Goal: Task Accomplishment & Management: Manage account settings

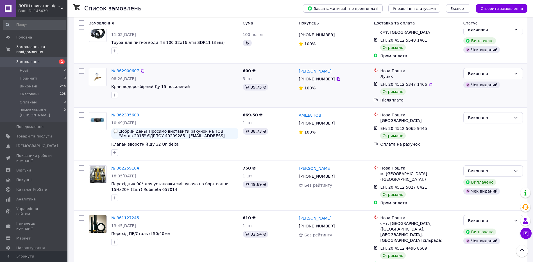
scroll to position [506, 0]
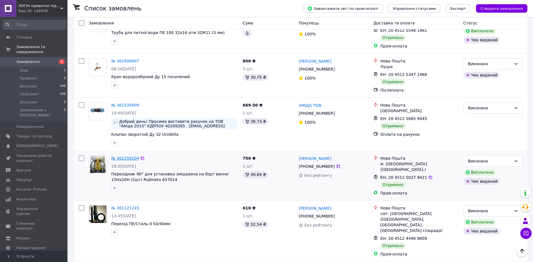
click at [127, 156] on link "№ 362259104" at bounding box center [125, 158] width 28 height 4
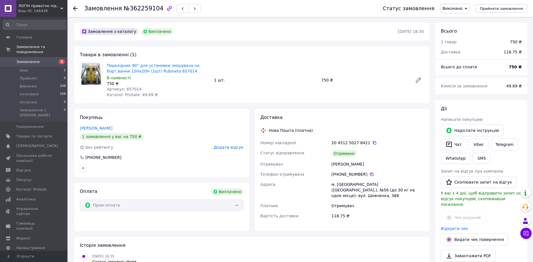
scroll to position [13, 0]
click at [135, 65] on link "Перехідник 90° для установки змішувача на борт ванни 15Нх20Н (2шт) Rubineta 657…" at bounding box center [153, 68] width 93 height 10
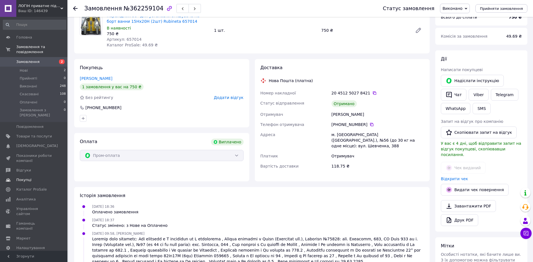
scroll to position [84, 0]
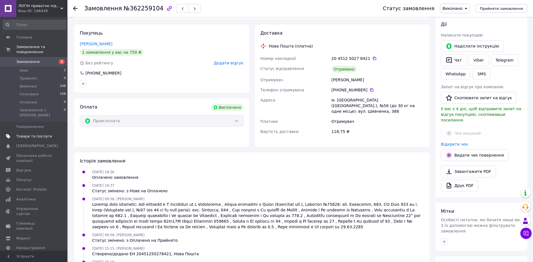
click at [38, 134] on span "Товари та послуги" at bounding box center [34, 136] width 36 height 5
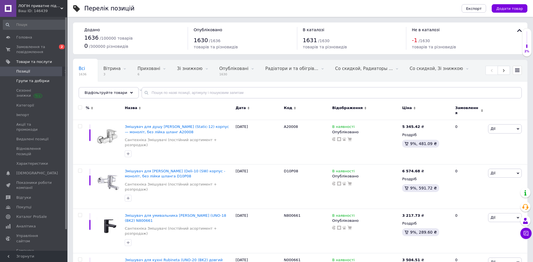
click at [27, 79] on span "Групи та добірки" at bounding box center [32, 80] width 33 height 5
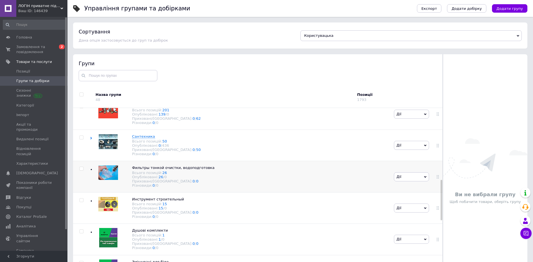
scroll to position [309, 0]
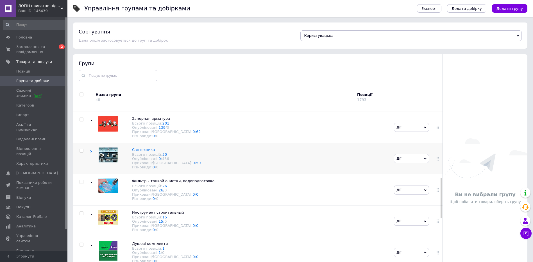
click at [90, 171] on div "Сантехника Всього позицій: 50 Опубліковані: 0 / 436 Приховані/Видалені: 0 / 50 …" at bounding box center [241, 158] width 303 height 31
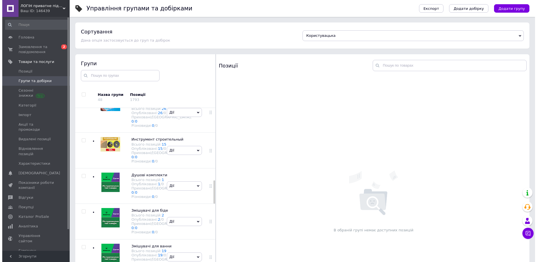
scroll to position [561, 0]
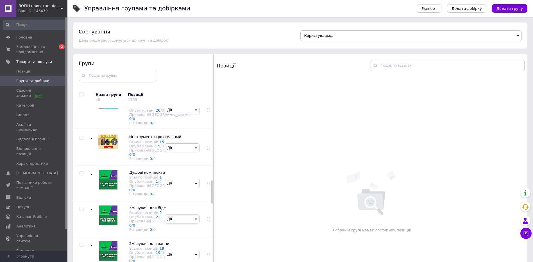
click at [156, 31] on link "407" at bounding box center [159, 29] width 7 height 4
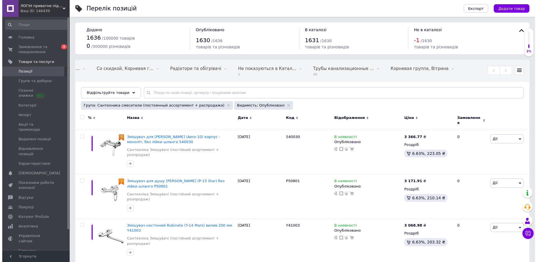
scroll to position [0, 466]
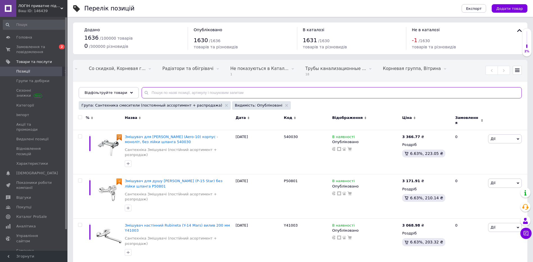
paste input "Перехідник 90° для установки змішувача на борт ванни 15Нх20Н (2шт) Rubineta 657…"
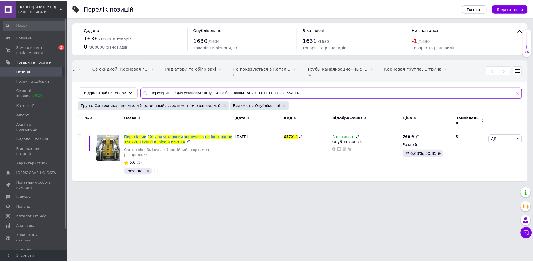
scroll to position [0, 461]
type input "Перехідник 90° для установки змішувача на борт ванни 15Нх20Н (2шт) Rubineta 657…"
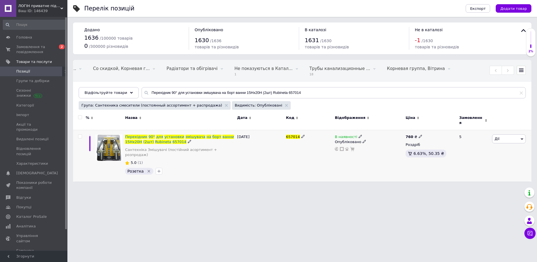
click at [522, 138] on icon at bounding box center [522, 139] width 3 height 3
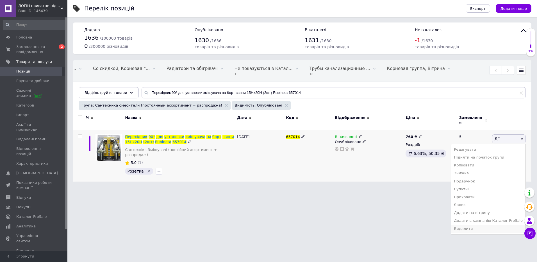
click at [469, 227] on li "Видалити" at bounding box center [488, 229] width 74 height 8
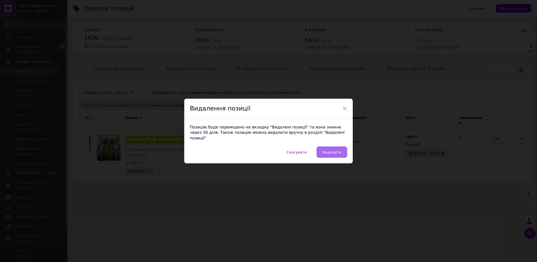
click at [323, 150] on button "Видалити" at bounding box center [332, 151] width 31 height 11
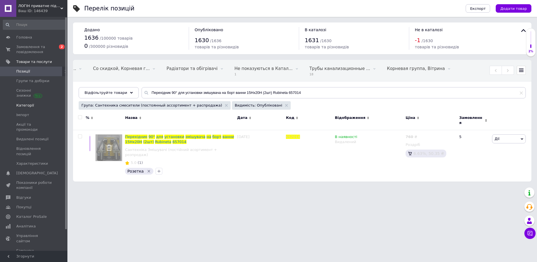
click at [27, 108] on link "Категорії" at bounding box center [34, 106] width 69 height 10
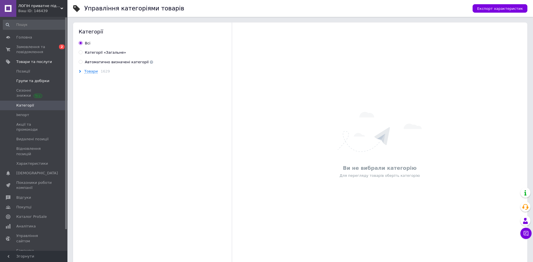
click at [30, 81] on span "Групи та добірки" at bounding box center [32, 80] width 33 height 5
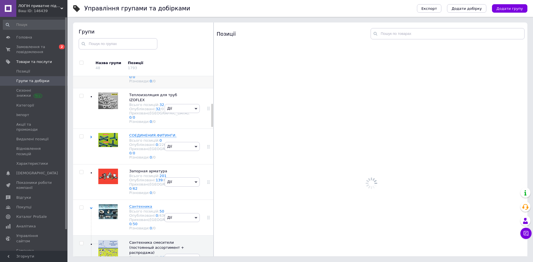
scroll to position [325, 0]
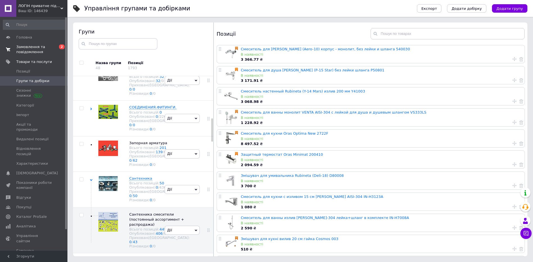
click at [38, 51] on span "Замовлення та повідомлення" at bounding box center [34, 49] width 36 height 10
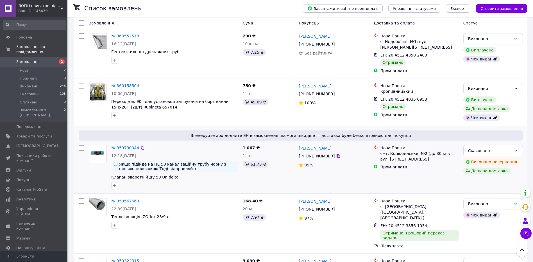
scroll to position [789, 0]
drag, startPoint x: 94, startPoint y: 249, endPoint x: 142, endPoint y: 216, distance: 58.4
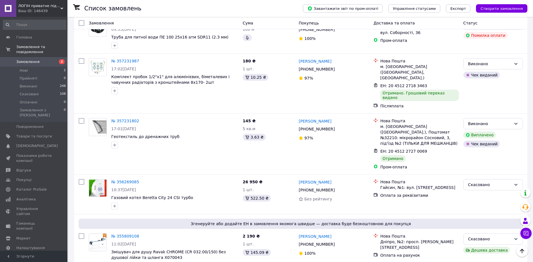
scroll to position [450, 0]
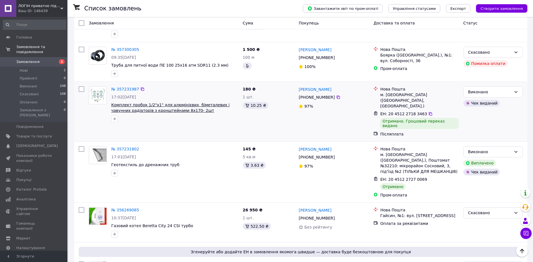
click at [131, 103] on span "Комплект пробок 1/2"х1" для алюмінієвих, біметалевих і чавунних радіаторів з кр…" at bounding box center [170, 108] width 118 height 10
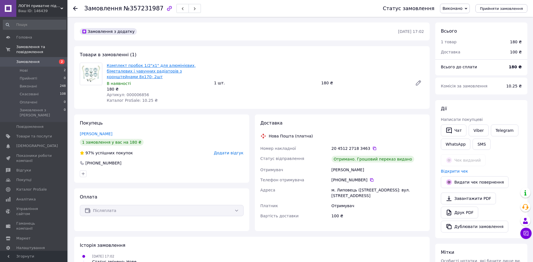
click at [120, 64] on link "Комплект пробок 1/2"х1" для алюмінієвих, біметалевих і чавунних радіаторів з кр…" at bounding box center [151, 71] width 89 height 16
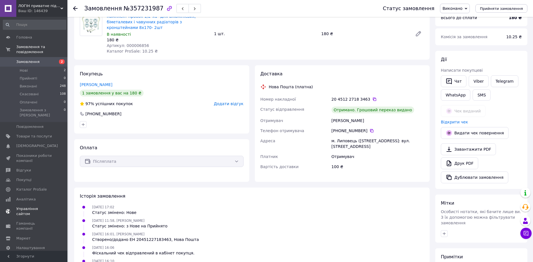
scroll to position [56, 0]
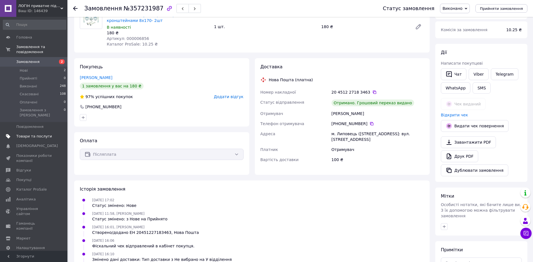
click at [31, 134] on span "Товари та послуги" at bounding box center [34, 136] width 36 height 5
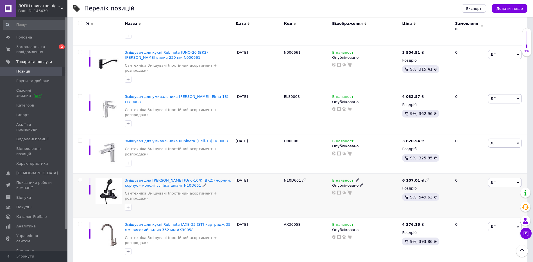
scroll to position [253, 0]
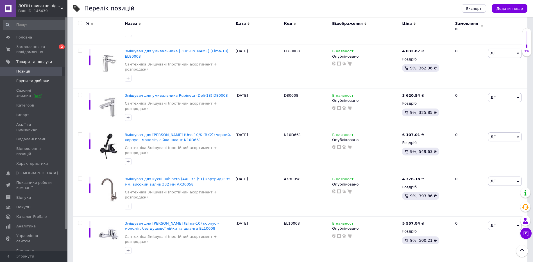
click at [30, 82] on span "Групи та добірки" at bounding box center [32, 80] width 33 height 5
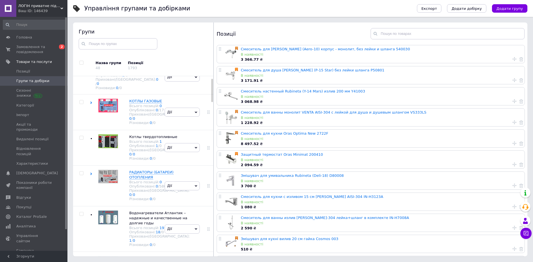
scroll to position [16, 0]
click at [91, 176] on use at bounding box center [91, 174] width 2 height 3
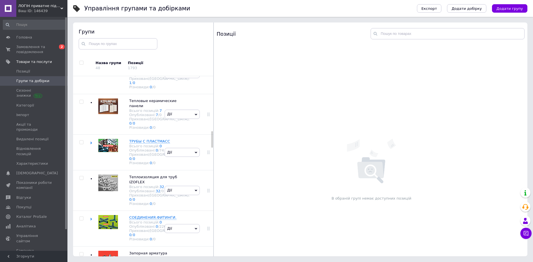
scroll to position [606, 0]
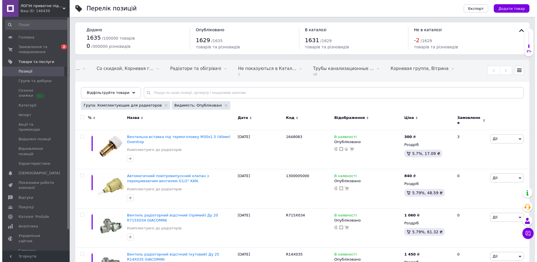
scroll to position [0, 466]
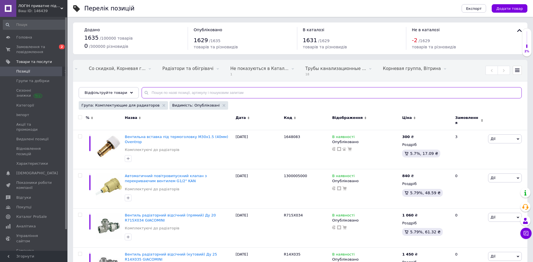
paste input "Комплект пробок 1/2"х1" для алюмінієвих, біметалевих і чавунних радіаторів з кр…"
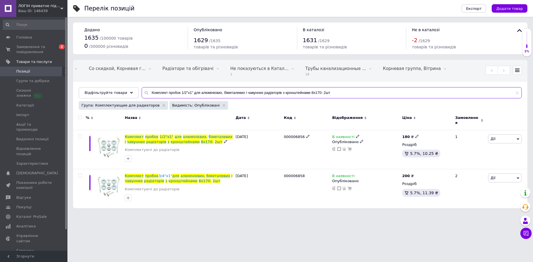
scroll to position [0, 461]
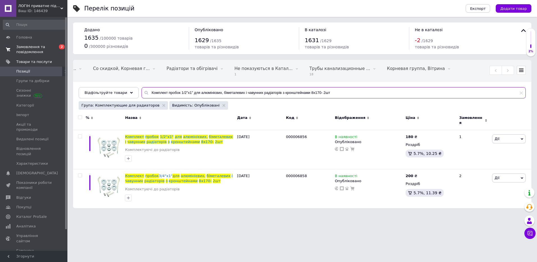
type input "Комплект пробок 1/2"х1" для алюмінієвих, біметалевих і чавунних радіаторів з кр…"
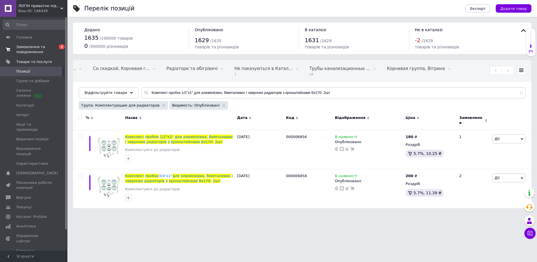
click at [35, 51] on span "Замовлення та повідомлення" at bounding box center [34, 49] width 36 height 10
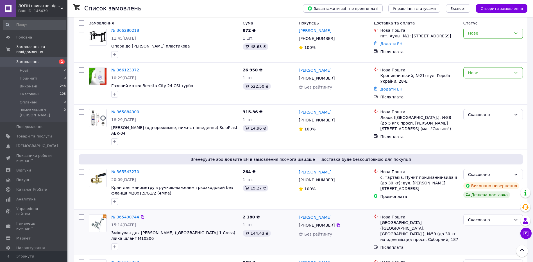
scroll to position [28, 0]
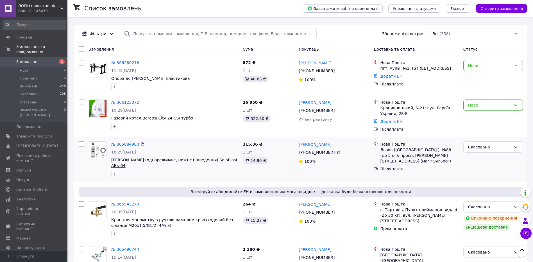
click at [149, 159] on span "[PERSON_NAME] (однорежимне, нижнє підведення) SoloPlast АБк-04" at bounding box center [174, 163] width 126 height 10
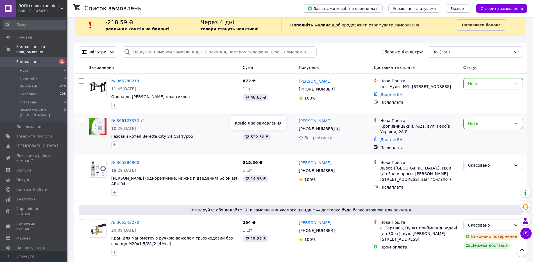
scroll to position [0, 0]
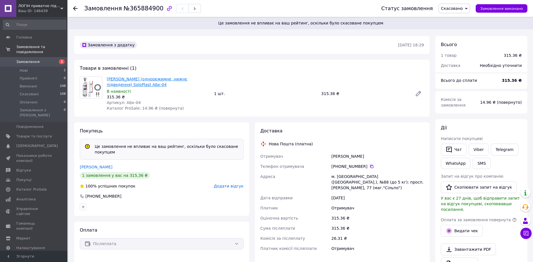
click at [120, 82] on link "[PERSON_NAME] (однорежимне, нижнє підведення) SoloPlast АБк-04" at bounding box center [147, 82] width 80 height 10
click at [32, 134] on span "Товари та послуги" at bounding box center [34, 136] width 36 height 5
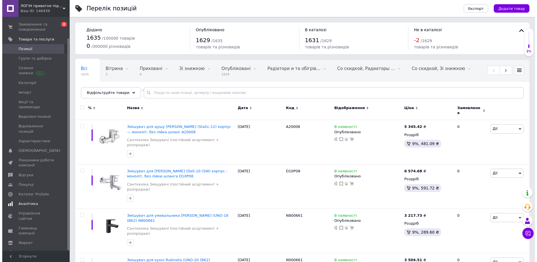
scroll to position [23, 0]
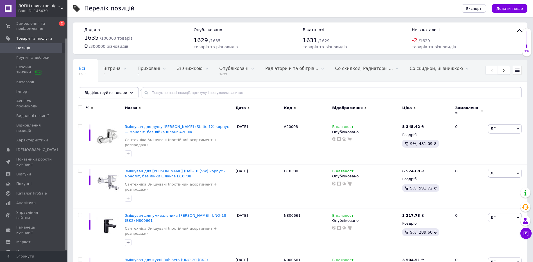
drag, startPoint x: 26, startPoint y: 221, endPoint x: 33, endPoint y: 217, distance: 8.1
click at [26, 239] on span "Маркет" at bounding box center [23, 241] width 14 height 5
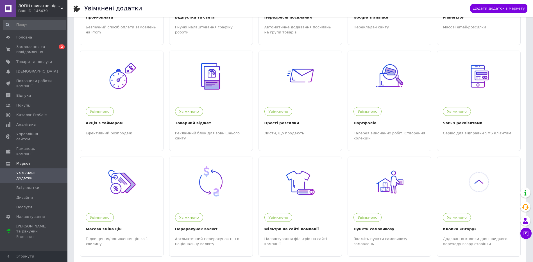
scroll to position [112, 0]
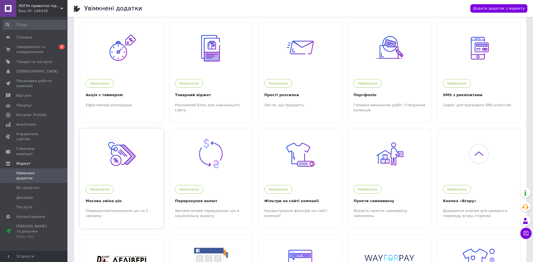
click at [116, 200] on div "Масова зміна цін" at bounding box center [122, 201] width 72 height 6
click at [28, 60] on span "Товари та послуги" at bounding box center [34, 61] width 36 height 5
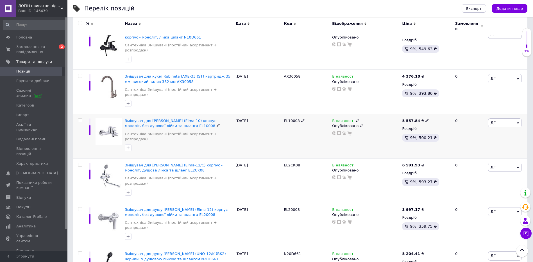
scroll to position [365, 0]
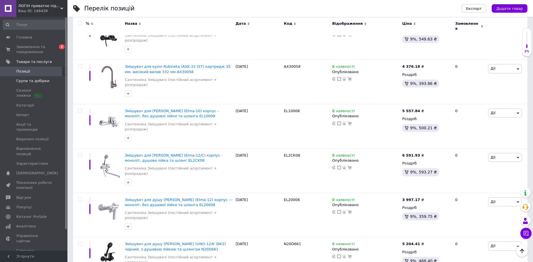
click at [21, 81] on span "Групи та добірки" at bounding box center [32, 80] width 33 height 5
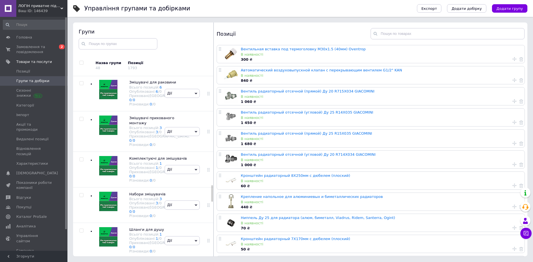
scroll to position [1191, 0]
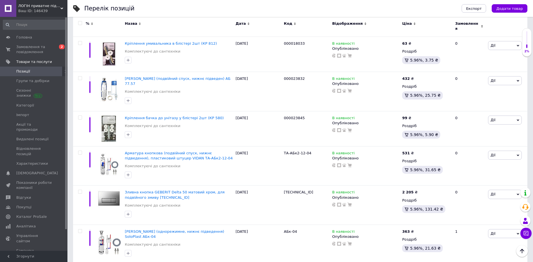
scroll to position [281, 0]
click at [34, 84] on link "Групи та добірки" at bounding box center [34, 81] width 69 height 10
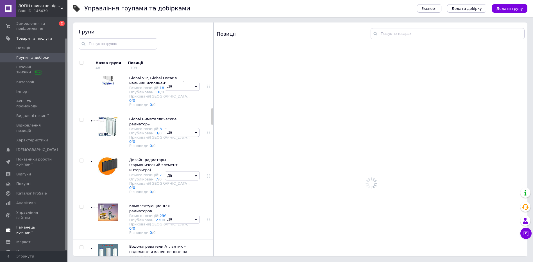
scroll to position [359, 0]
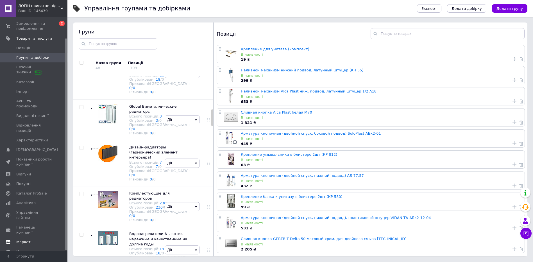
click at [23, 239] on span "Маркет" at bounding box center [23, 241] width 14 height 5
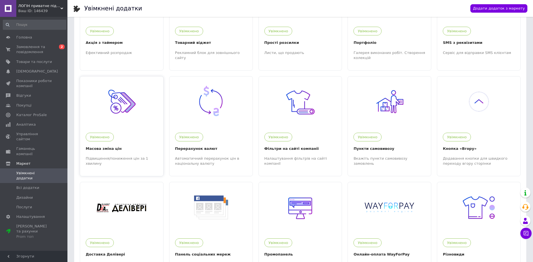
scroll to position [169, 0]
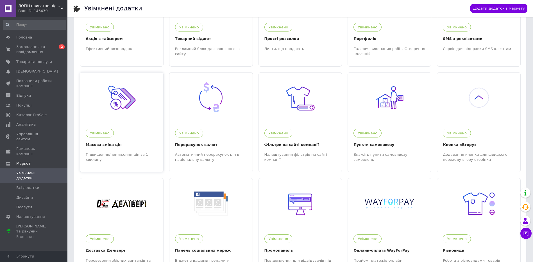
click at [106, 148] on div "Масова зміна цін" at bounding box center [122, 145] width 72 height 6
click at [28, 63] on span "Товари та послуги" at bounding box center [34, 61] width 36 height 5
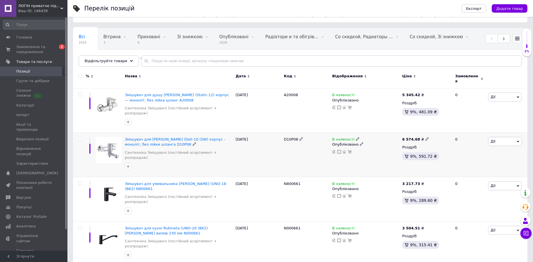
scroll to position [140, 0]
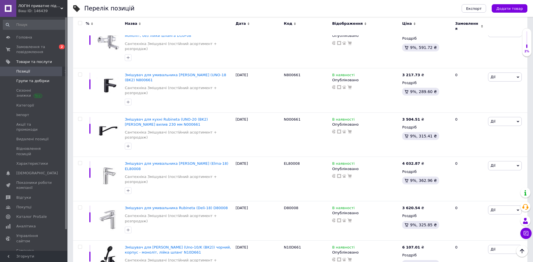
click at [28, 82] on span "Групи та добірки" at bounding box center [32, 80] width 33 height 5
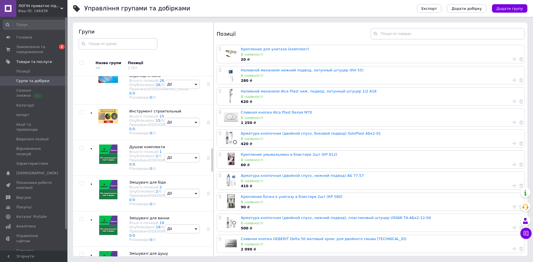
scroll to position [583, 0]
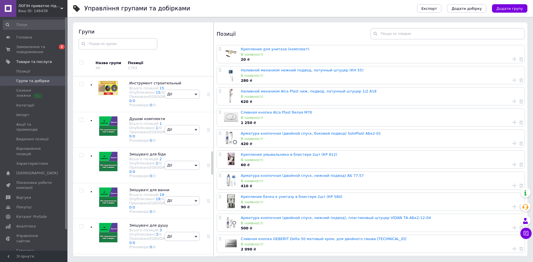
click at [156, 18] on link "29" at bounding box center [158, 16] width 5 height 4
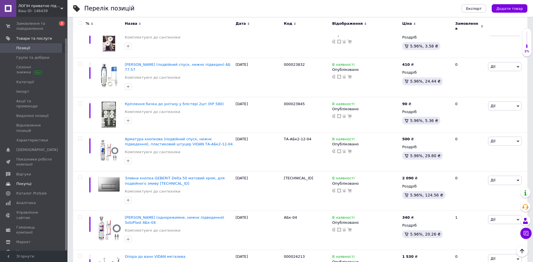
scroll to position [309, 0]
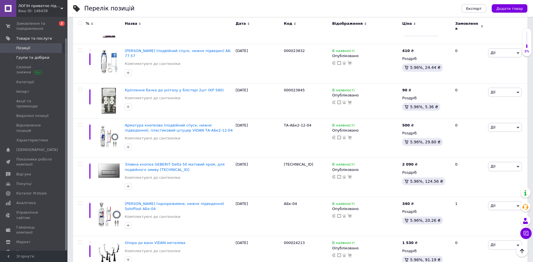
click at [27, 59] on span "Групи та добірки" at bounding box center [32, 57] width 33 height 5
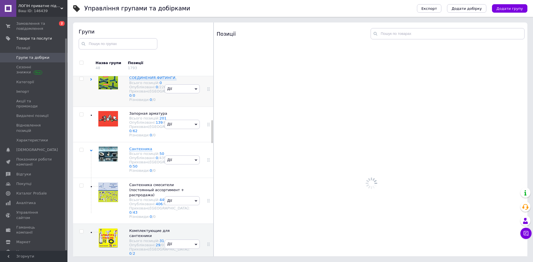
scroll to position [359, 0]
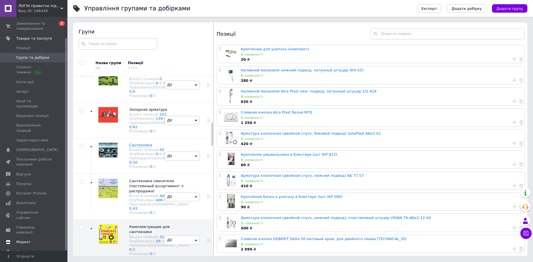
click at [26, 239] on span "Маркет" at bounding box center [23, 241] width 14 height 5
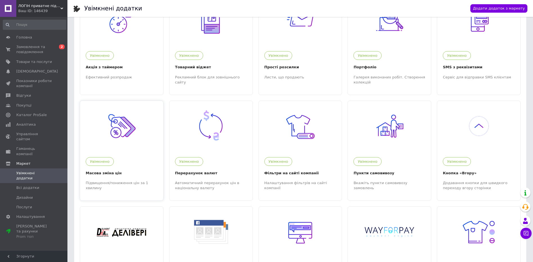
scroll to position [140, 0]
click at [109, 176] on div "Масова зміна цін" at bounding box center [122, 173] width 72 height 6
click at [30, 61] on span "Товари та послуги" at bounding box center [34, 61] width 36 height 5
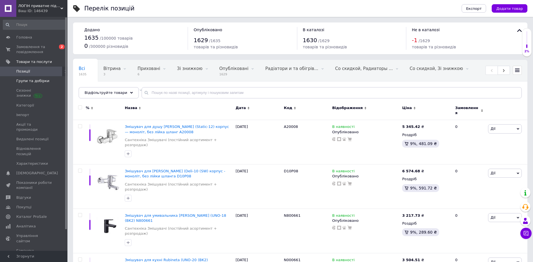
click at [29, 83] on span "Групи та добірки" at bounding box center [32, 80] width 33 height 5
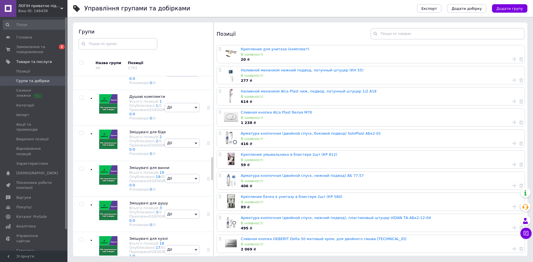
scroll to position [629, 0]
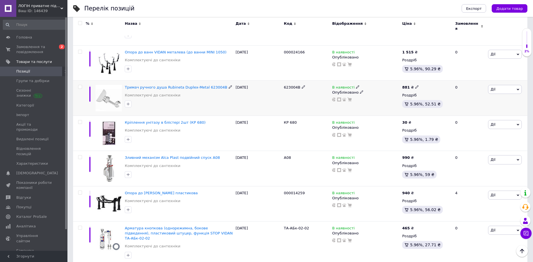
scroll to position [534, 0]
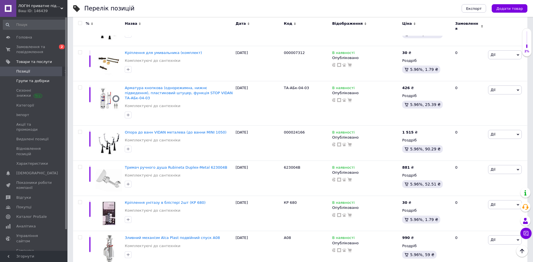
click at [30, 79] on span "Групи та добірки" at bounding box center [32, 80] width 33 height 5
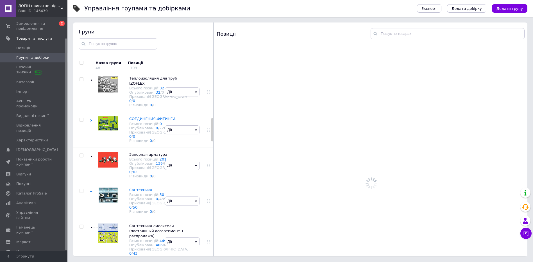
scroll to position [359, 0]
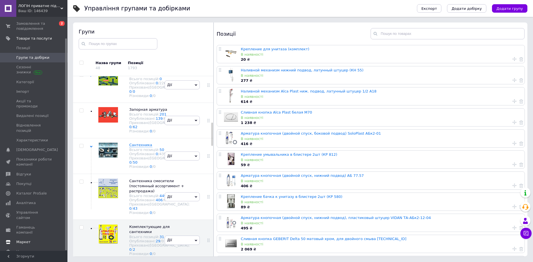
click at [16, 239] on span at bounding box center [8, 241] width 16 height 5
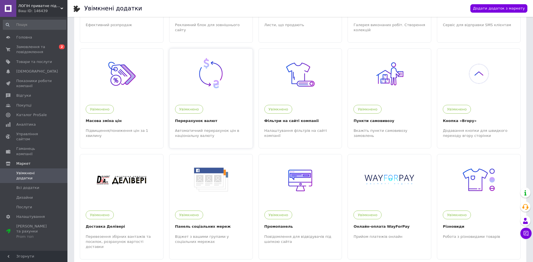
scroll to position [197, 0]
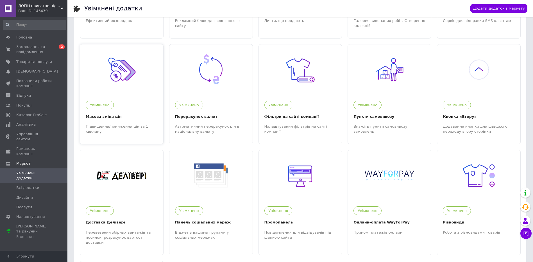
click at [108, 117] on div "Масова зміна цін" at bounding box center [122, 117] width 72 height 6
click at [27, 64] on span "Товари та послуги" at bounding box center [34, 61] width 36 height 5
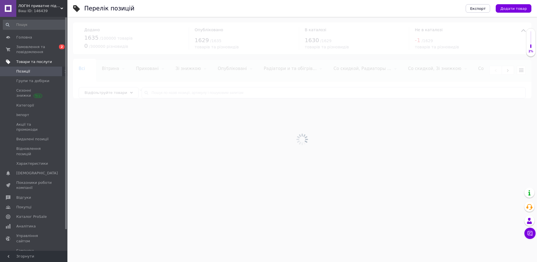
click at [33, 63] on span "Товари та послуги" at bounding box center [34, 61] width 36 height 5
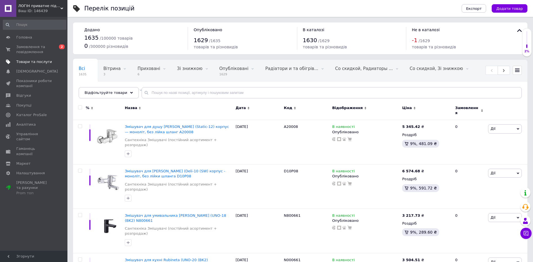
click at [35, 60] on span "Товари та послуги" at bounding box center [34, 61] width 36 height 5
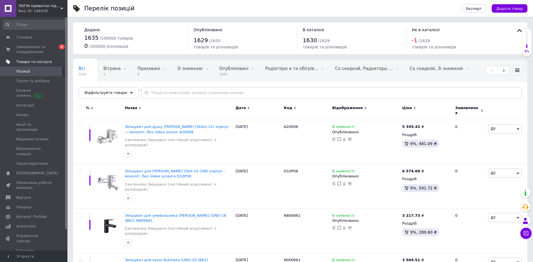
click at [35, 62] on span "Товари та послуги" at bounding box center [34, 61] width 36 height 5
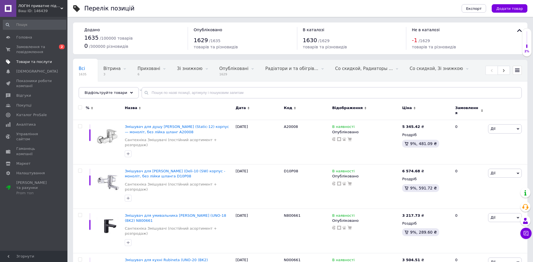
click at [35, 62] on span "Товари та послуги" at bounding box center [34, 61] width 36 height 5
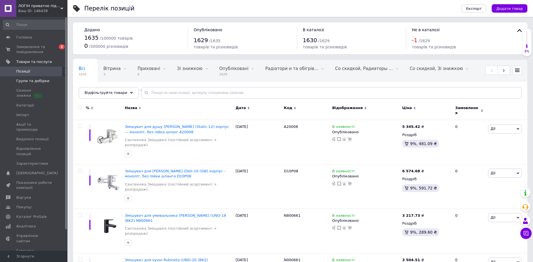
click at [35, 81] on span "Групи та добірки" at bounding box center [32, 80] width 33 height 5
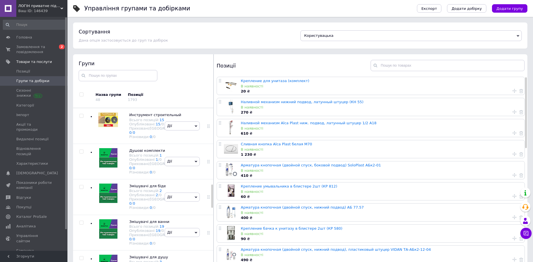
scroll to position [611, 0]
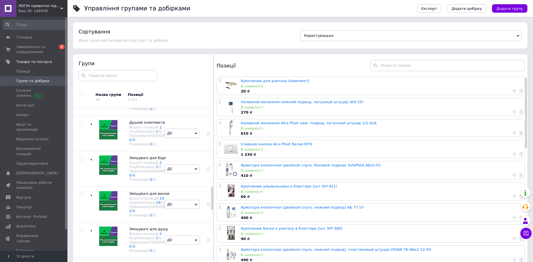
checkbox input "true"
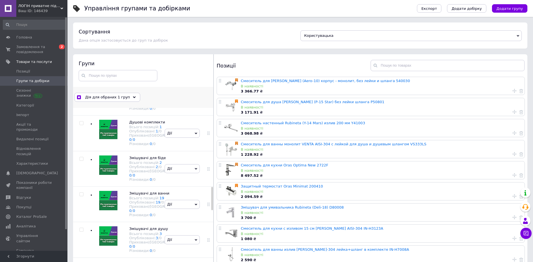
click at [133, 98] on icon at bounding box center [134, 97] width 3 height 3
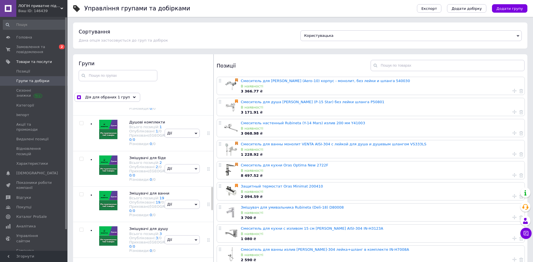
click at [188, 8] on li "Редагувати групу" at bounding box center [182, 1] width 35 height 13
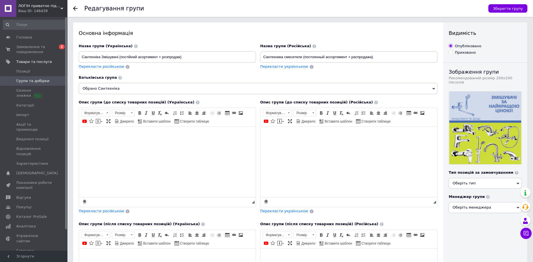
click at [75, 7] on use at bounding box center [75, 8] width 4 height 4
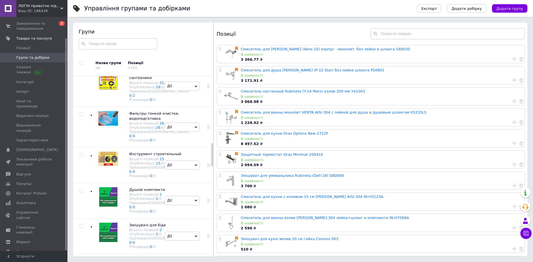
scroll to position [522, 0]
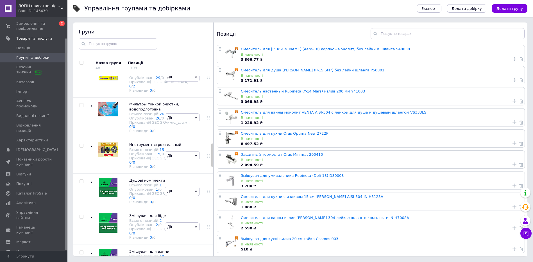
click at [156, 30] on use at bounding box center [157, 27] width 3 height 3
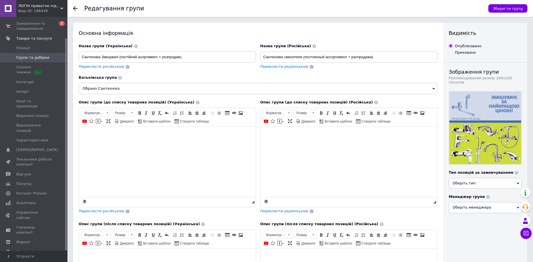
drag, startPoint x: 754, startPoint y: 257, endPoint x: 402, endPoint y: 142, distance: 370.4
click at [402, 142] on html at bounding box center [348, 135] width 177 height 17
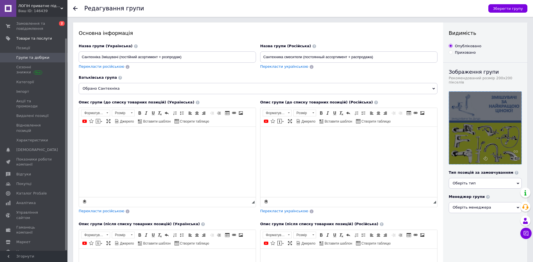
click at [470, 135] on div at bounding box center [485, 128] width 72 height 72
